Goal: Check status: Check status

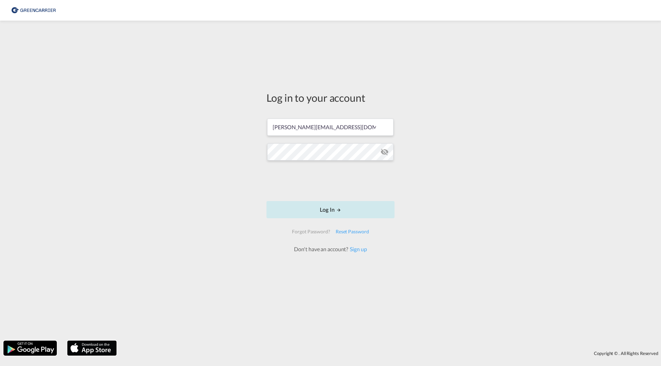
click at [329, 198] on button "Log In" at bounding box center [330, 209] width 128 height 17
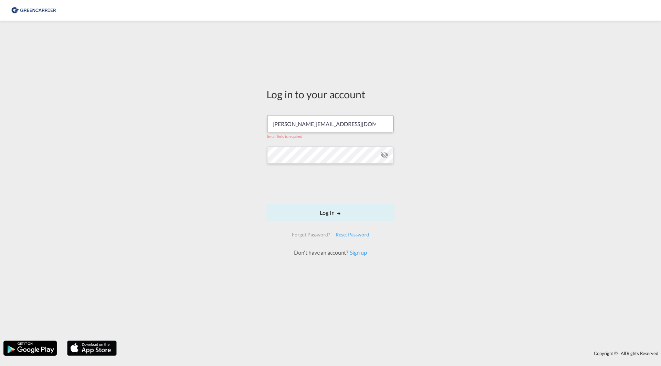
click at [329, 126] on input "[PERSON_NAME][EMAIL_ADDRESS][DOMAIN_NAME]" at bounding box center [330, 123] width 126 height 17
drag, startPoint x: 362, startPoint y: 126, endPoint x: 244, endPoint y: 118, distance: 118.9
click at [244, 118] on div "Log in to your account ludvig.ostermark@greencarrier.com Email field is require…" at bounding box center [330, 180] width 661 height 313
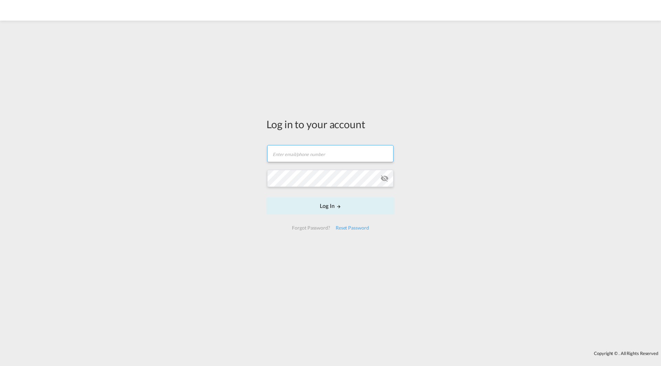
click at [304, 153] on input "text" at bounding box center [330, 153] width 126 height 17
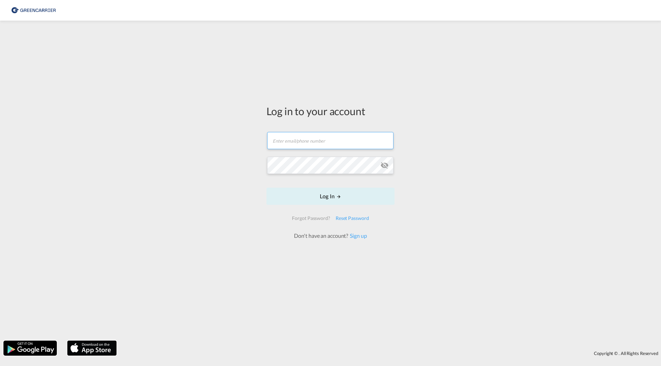
paste input "ludvig.ostermark@greencarrier.com"
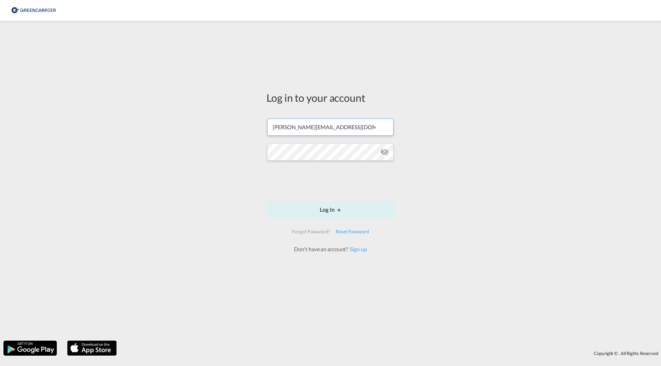
type input "ludvig.ostermark@greencarrier.com"
click at [326, 209] on button "Log In" at bounding box center [330, 209] width 128 height 17
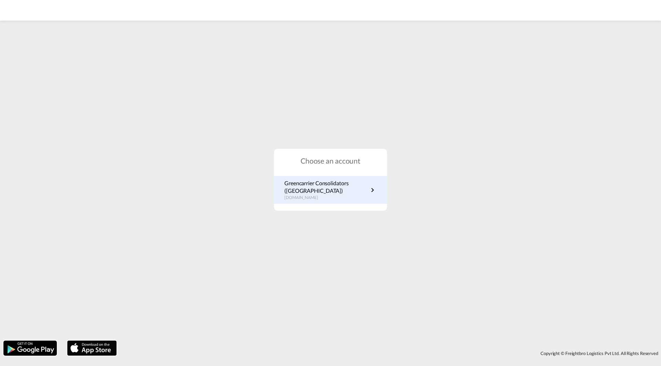
click at [322, 195] on p "se.portal.greencarrier.com" at bounding box center [326, 198] width 84 height 6
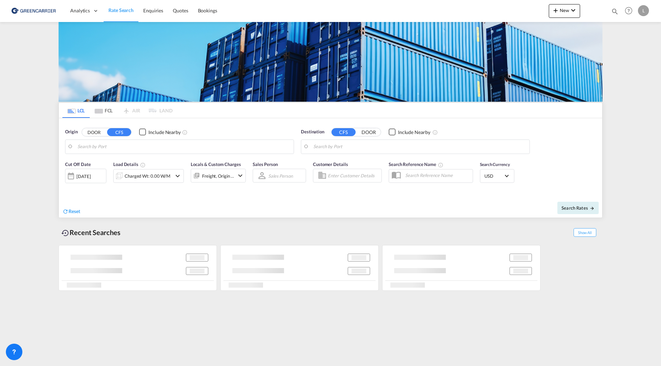
type input "SE-42834, Kållered, [GEOGRAPHIC_DATA]"
type input "Haiphong, VNHPH"
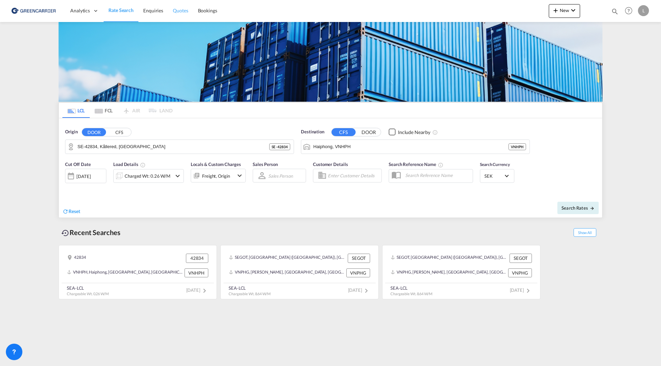
click at [179, 9] on span "Quotes" at bounding box center [180, 11] width 15 height 6
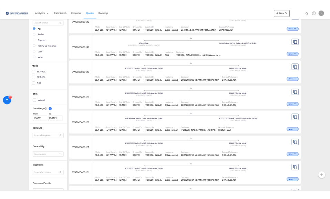
scroll to position [172, 0]
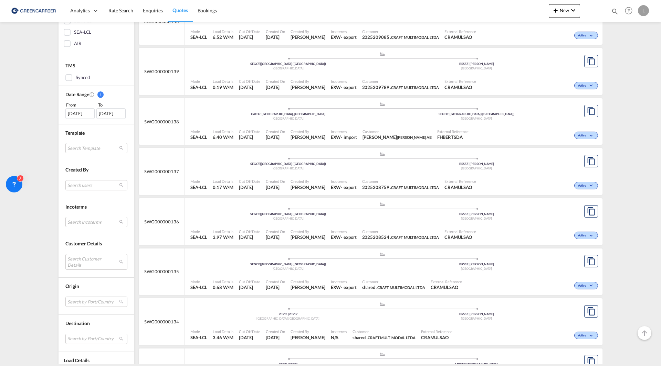
click at [588, 285] on md-icon "icon-chevron-down" at bounding box center [592, 286] width 8 height 4
click at [298, 270] on div "Follow-up Required Lost" at bounding box center [330, 183] width 661 height 366
click at [163, 269] on span "SWG000000135" at bounding box center [161, 272] width 35 height 6
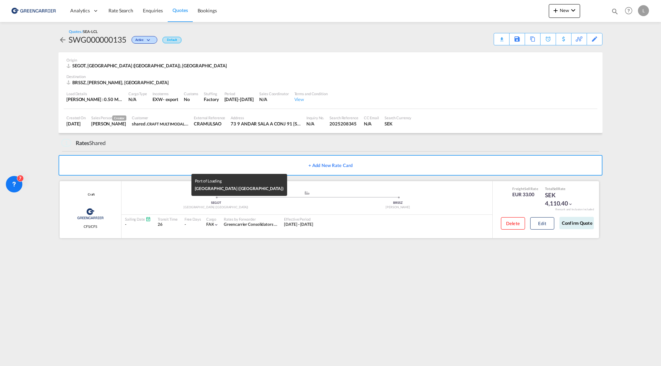
click at [238, 201] on div "SEGOT" at bounding box center [216, 203] width 182 height 4
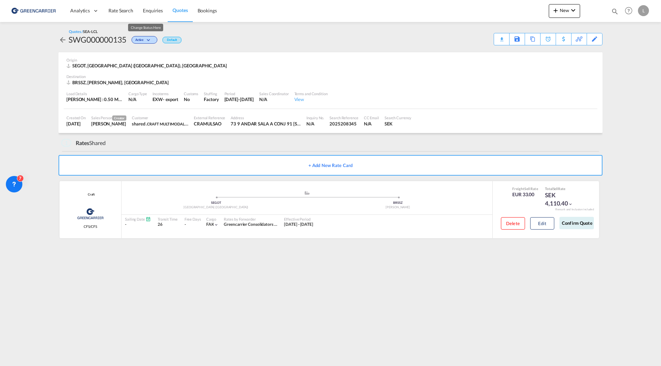
click at [149, 40] on md-icon "icon-chevron-down" at bounding box center [149, 41] width 8 height 4
click at [149, 40] on div "Follow-up Required Lost" at bounding box center [330, 183] width 661 height 366
